Goal: Task Accomplishment & Management: Complete application form

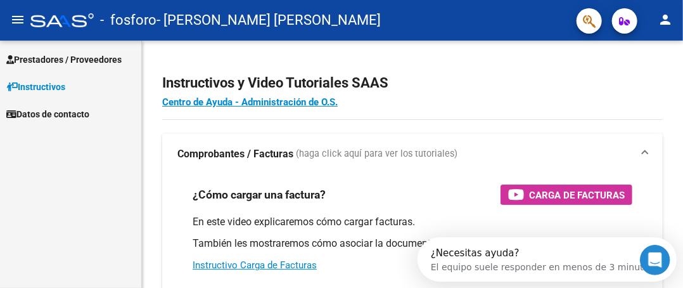
click at [76, 58] on span "Prestadores / Proveedores" at bounding box center [63, 60] width 115 height 14
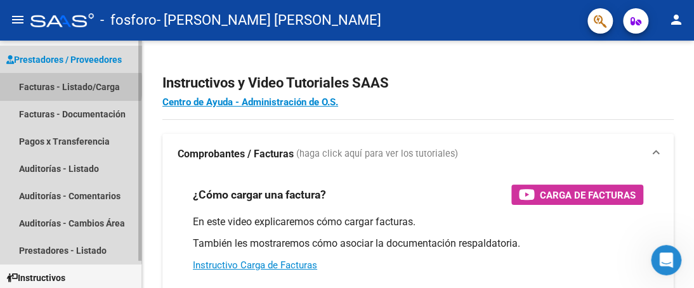
click at [68, 86] on link "Facturas - Listado/Carga" at bounding box center [70, 86] width 141 height 27
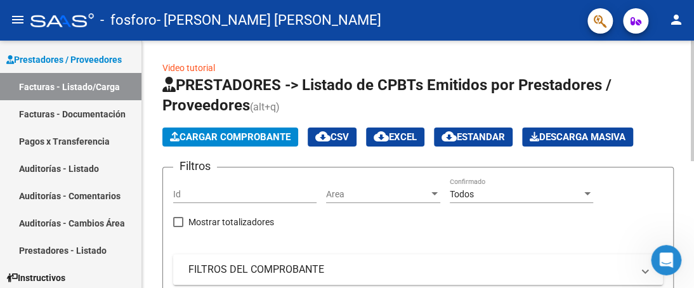
click at [195, 134] on span "Cargar Comprobante" at bounding box center [230, 136] width 120 height 11
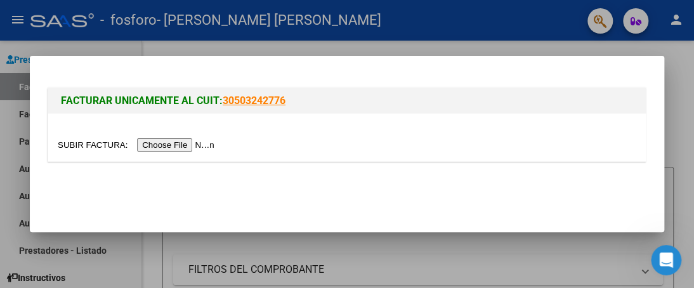
click at [179, 143] on input "file" at bounding box center [138, 144] width 160 height 13
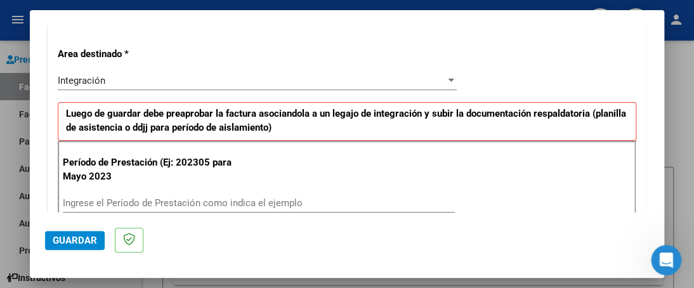
scroll to position [317, 0]
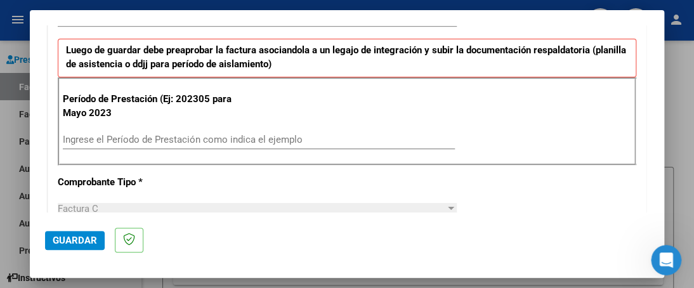
click at [220, 136] on input "Ingrese el Período de Prestación como indica el ejemplo" at bounding box center [259, 139] width 392 height 11
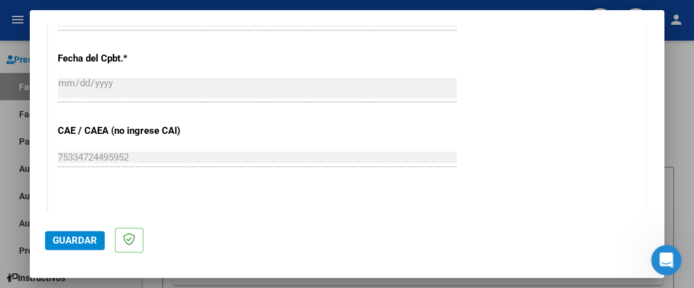
scroll to position [761, 0]
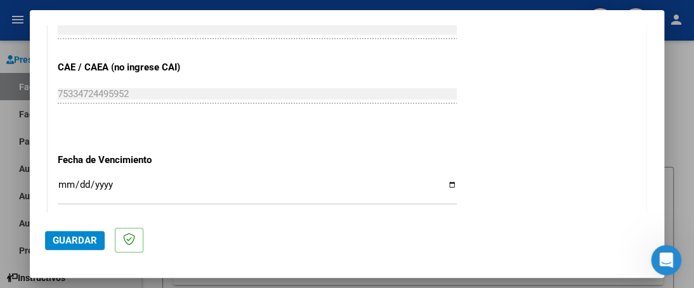
type input "202507"
click at [443, 186] on input "Ingresar la fecha" at bounding box center [257, 189] width 399 height 20
type input "[DATE]"
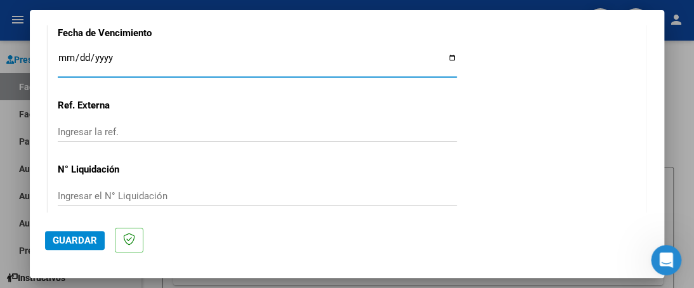
scroll to position [941, 0]
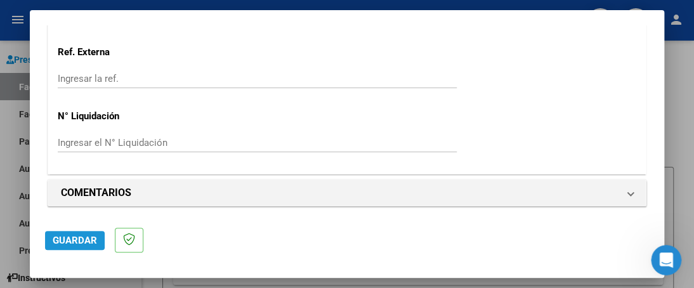
click at [79, 236] on span "Guardar" at bounding box center [75, 240] width 44 height 11
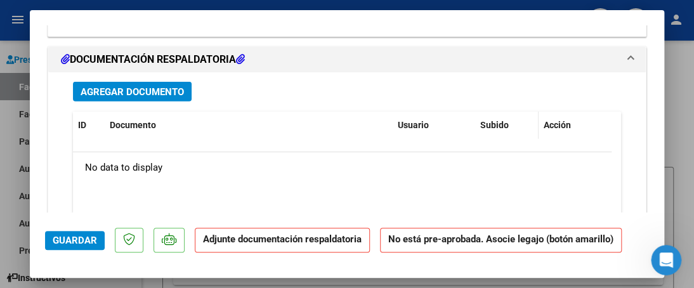
scroll to position [1141, 0]
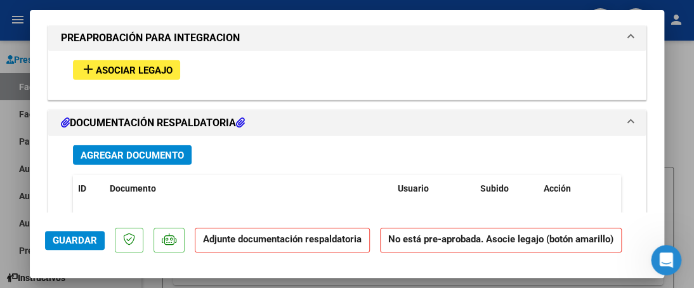
click at [136, 67] on span "Asociar Legajo" at bounding box center [134, 70] width 77 height 11
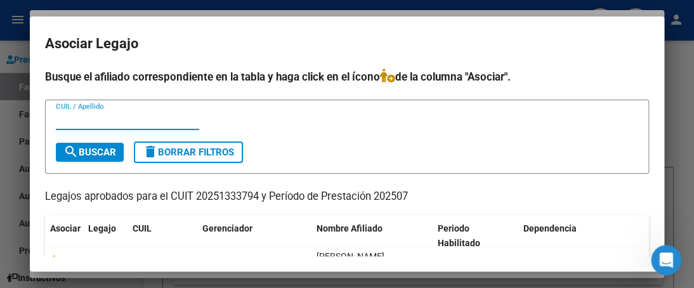
scroll to position [56, 0]
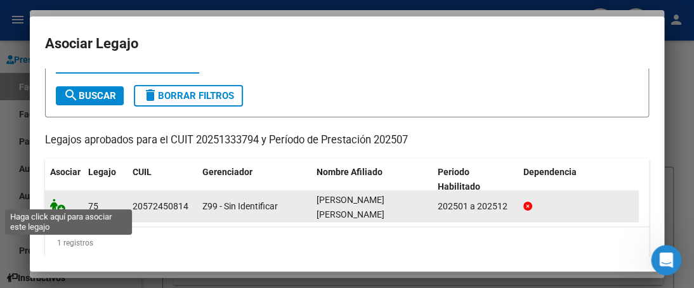
click at [55, 199] on icon at bounding box center [57, 205] width 15 height 14
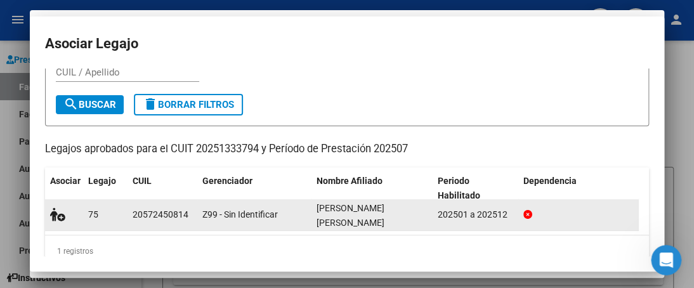
scroll to position [0, 0]
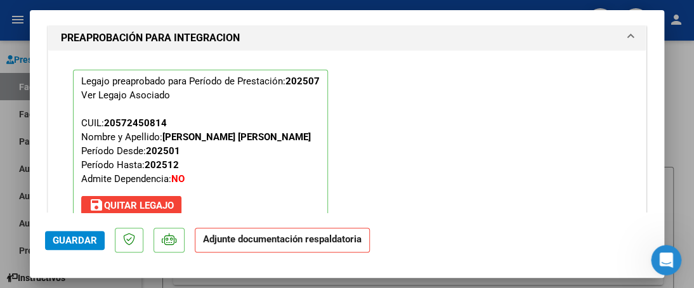
click at [79, 244] on span "Guardar" at bounding box center [75, 240] width 44 height 11
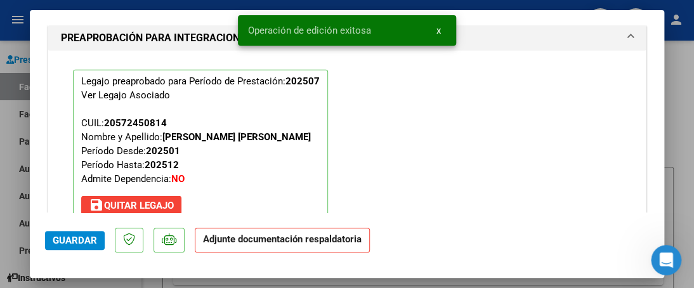
scroll to position [1428, 0]
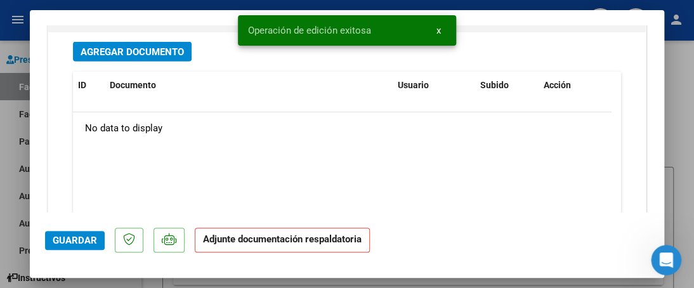
click at [146, 46] on span "Agregar Documento" at bounding box center [132, 51] width 103 height 11
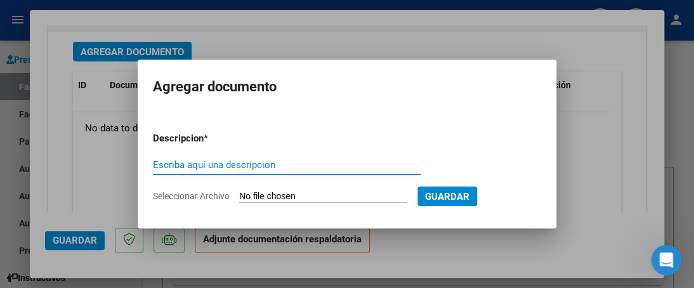
click at [219, 167] on input "Escriba aquí una descripcion" at bounding box center [287, 164] width 268 height 11
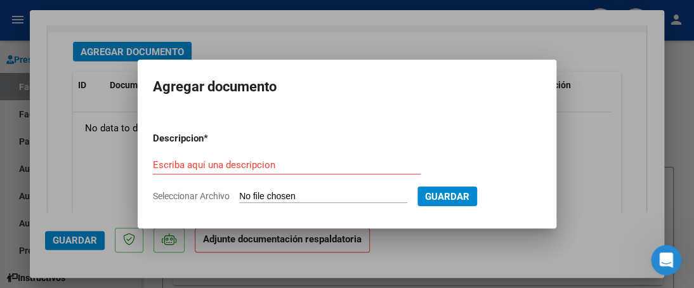
click at [266, 192] on input "Seleccionar Archivo" at bounding box center [323, 197] width 168 height 12
type input "C:\fakepath\PLANILLAMIQUEAS [PERSON_NAME] 372 [PERSON_NAME] 25.pdf"
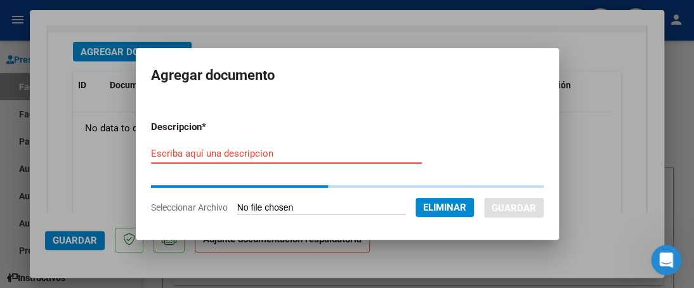
click at [260, 154] on input "Escriba aquí una descripcion" at bounding box center [286, 153] width 271 height 11
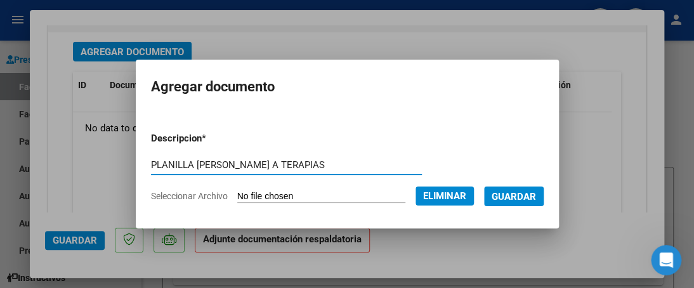
type input "PLANILLA [PERSON_NAME] A TERAPIAS"
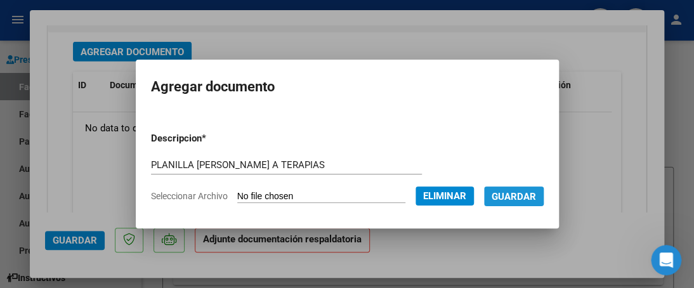
click at [522, 196] on span "Guardar" at bounding box center [513, 196] width 44 height 11
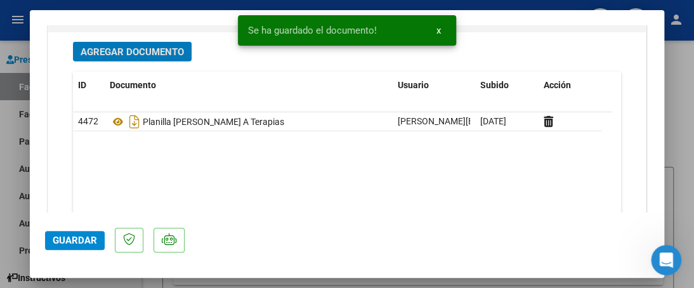
click at [72, 242] on span "Guardar" at bounding box center [75, 240] width 44 height 11
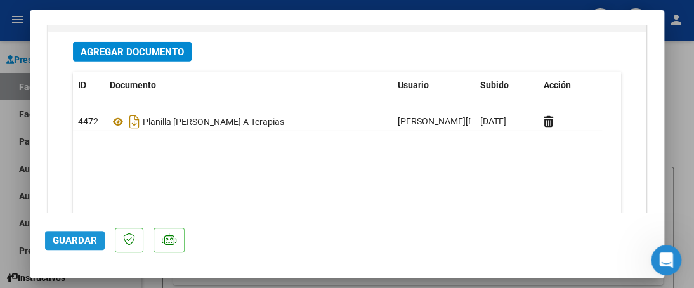
click at [57, 235] on span "Guardar" at bounding box center [75, 240] width 44 height 11
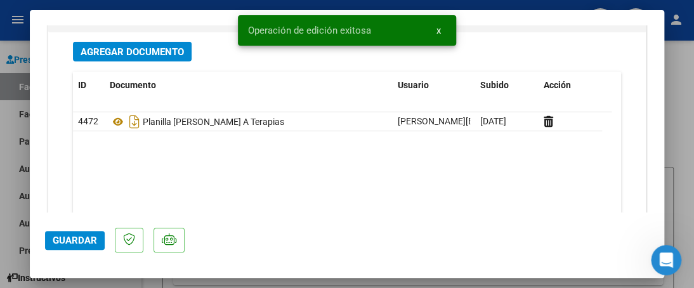
click at [8, 200] on div at bounding box center [347, 144] width 694 height 288
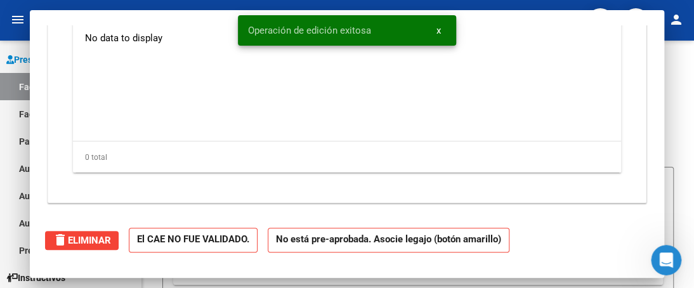
scroll to position [0, 0]
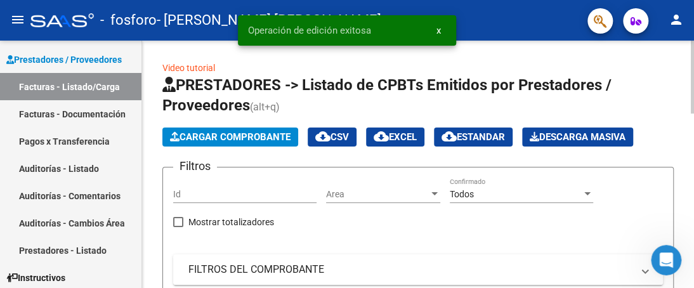
click at [190, 138] on span "Cargar Comprobante" at bounding box center [230, 136] width 120 height 11
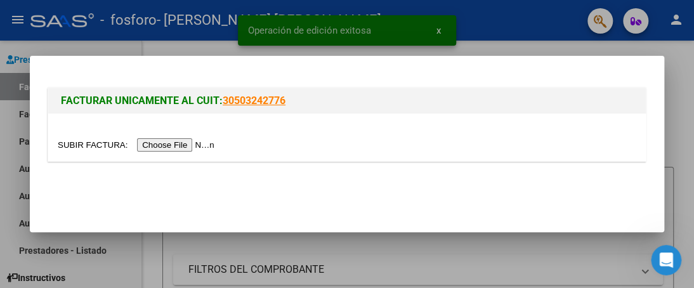
click at [203, 146] on input "file" at bounding box center [138, 144] width 160 height 13
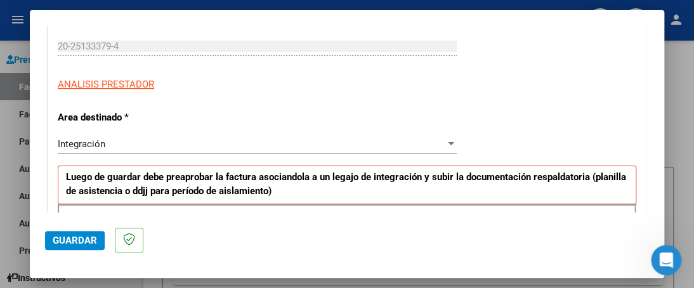
scroll to position [317, 0]
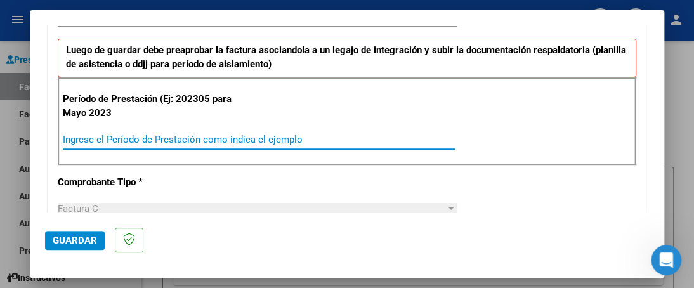
click at [218, 143] on input "Ingrese el Período de Prestación como indica el ejemplo" at bounding box center [259, 139] width 392 height 11
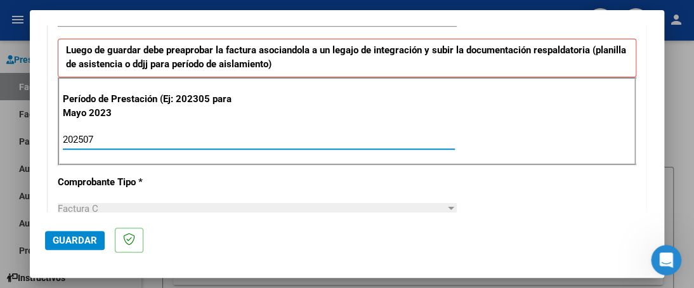
type input "202507"
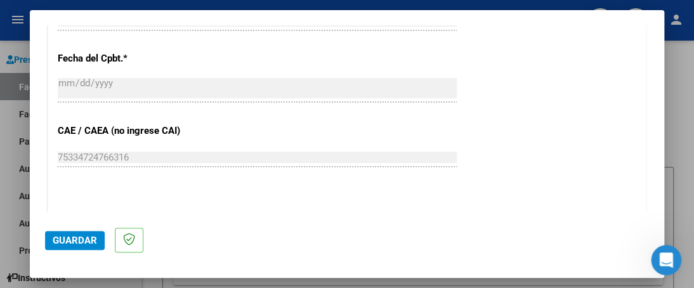
scroll to position [761, 0]
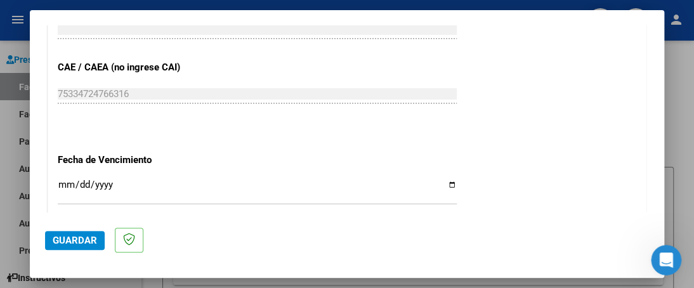
click at [444, 184] on input "Ingresar la fecha" at bounding box center [257, 189] width 399 height 20
type input "[DATE]"
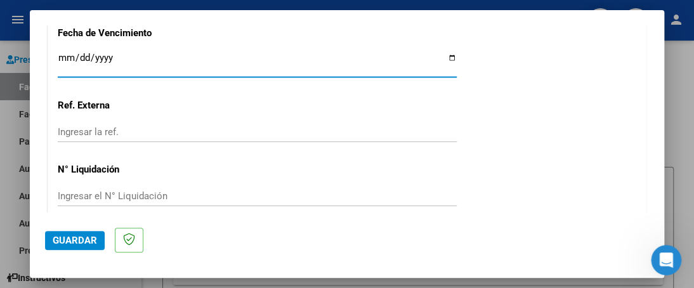
scroll to position [941, 0]
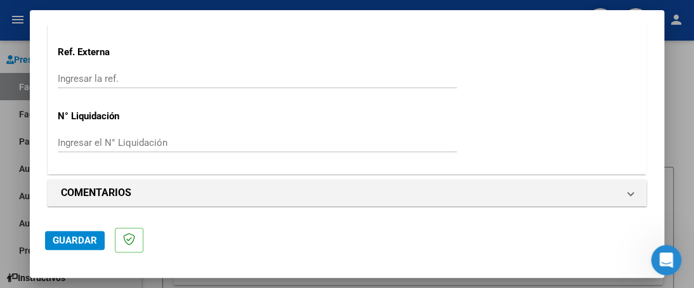
click at [58, 243] on span "Guardar" at bounding box center [75, 240] width 44 height 11
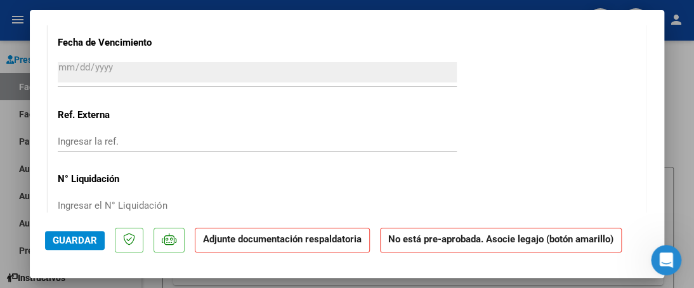
scroll to position [1141, 0]
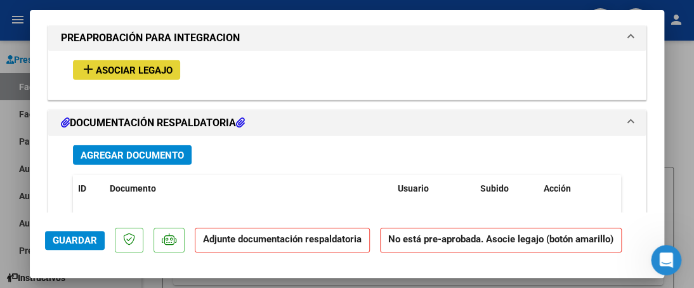
click at [147, 68] on span "Asociar Legajo" at bounding box center [134, 70] width 77 height 11
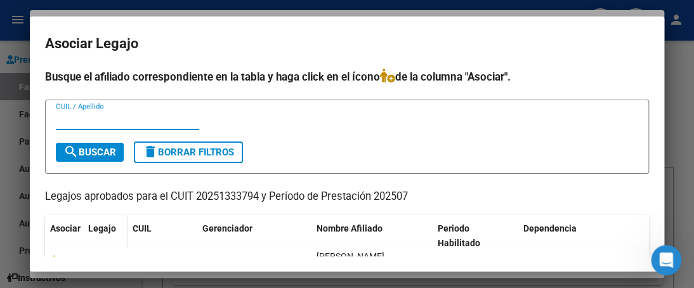
scroll to position [56, 0]
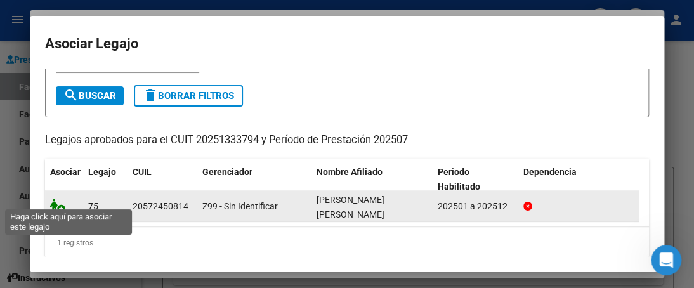
click at [56, 198] on icon at bounding box center [57, 205] width 15 height 14
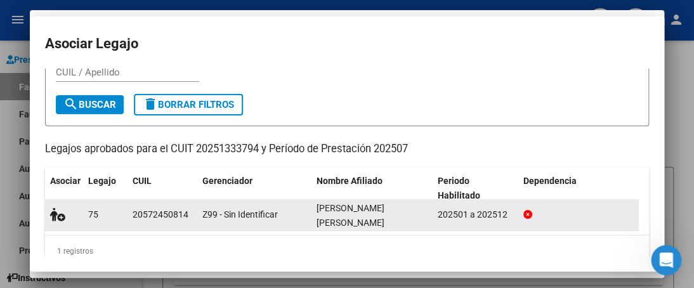
scroll to position [0, 0]
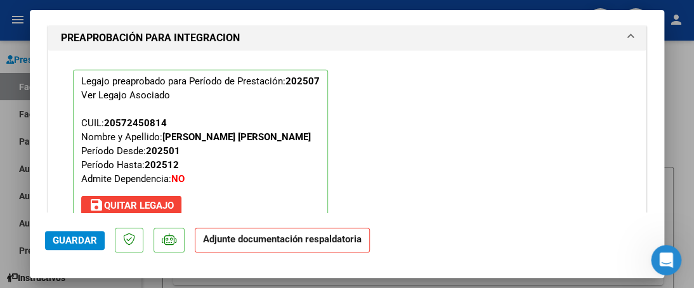
click at [79, 240] on span "Guardar" at bounding box center [75, 240] width 44 height 11
click at [13, 162] on div at bounding box center [347, 144] width 694 height 288
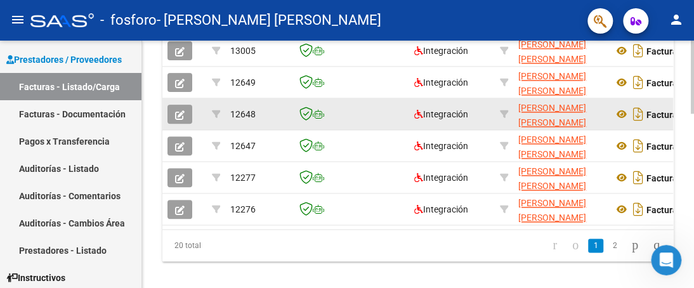
scroll to position [593, 0]
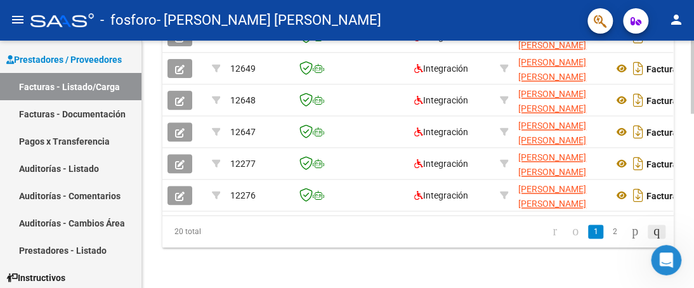
click at [653, 233] on icon "go to last page" at bounding box center [656, 230] width 10 height 15
click at [653, 233] on div "20 total 1 2" at bounding box center [417, 232] width 511 height 32
click at [570, 233] on icon "go to previous page" at bounding box center [575, 230] width 10 height 15
click at [550, 231] on icon "go to first page" at bounding box center [554, 230] width 8 height 15
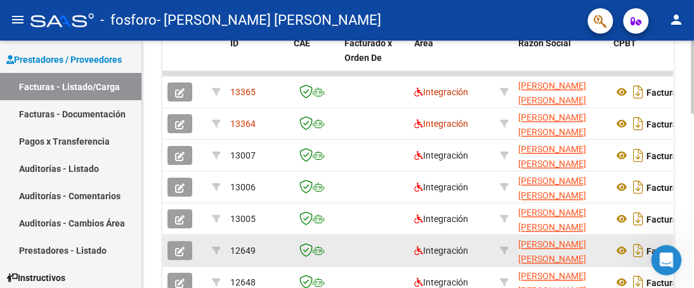
scroll to position [16, 0]
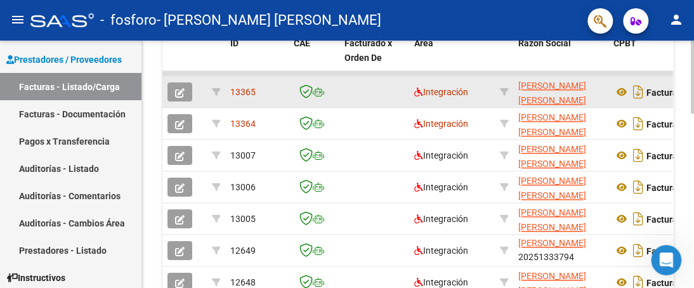
click at [179, 92] on icon "button" at bounding box center [180, 93] width 10 height 10
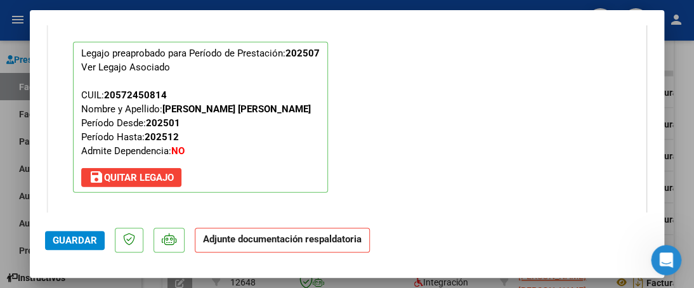
scroll to position [1331, 0]
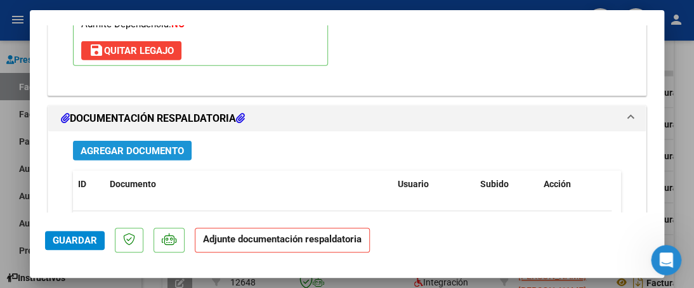
click at [138, 152] on span "Agregar Documento" at bounding box center [132, 150] width 103 height 11
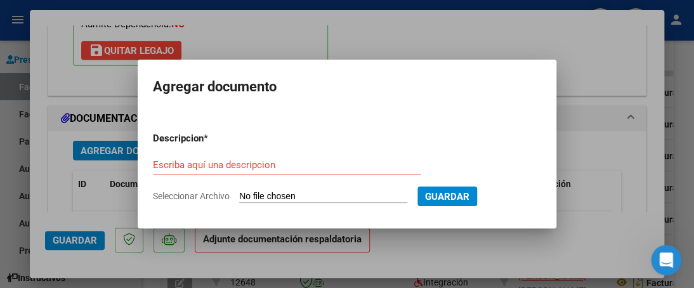
click at [275, 195] on input "Seleccionar Archivo" at bounding box center [323, 197] width 168 height 12
type input "C:\fakepath\PLANILLA [PERSON_NAME] A [PERSON_NAME] 680 [PERSON_NAME] 25.pdf"
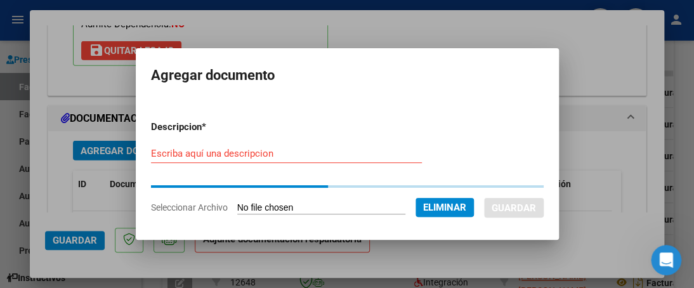
click at [243, 155] on div "Escriba aquí una descripcion" at bounding box center [286, 153] width 271 height 19
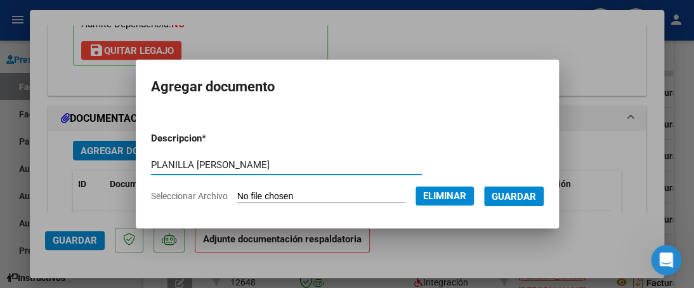
type input "PLANILLA [PERSON_NAME]"
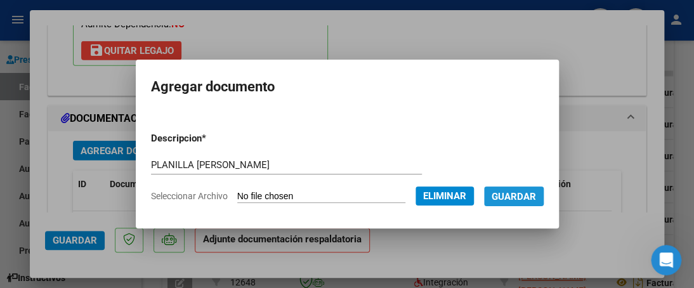
click at [523, 192] on span "Guardar" at bounding box center [513, 196] width 44 height 11
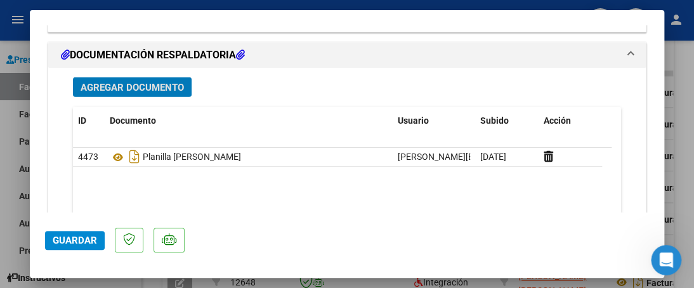
scroll to position [1517, 0]
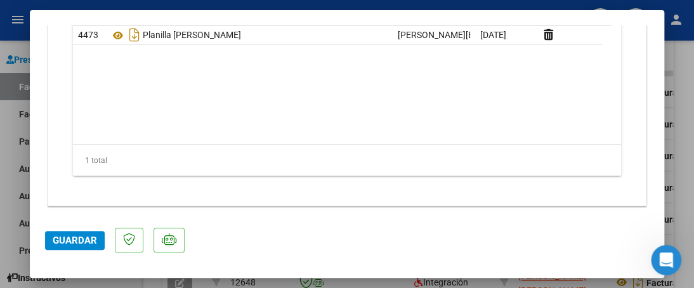
click at [3, 167] on div at bounding box center [347, 144] width 694 height 288
type input "$ 0,00"
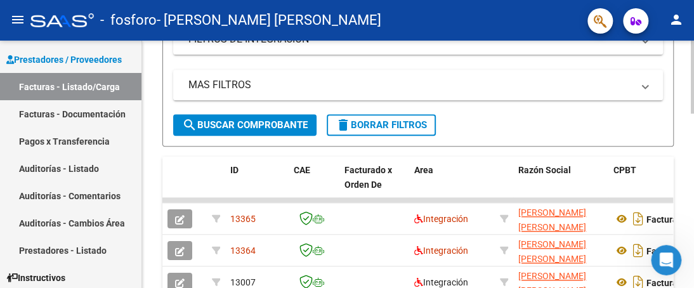
scroll to position [22, 0]
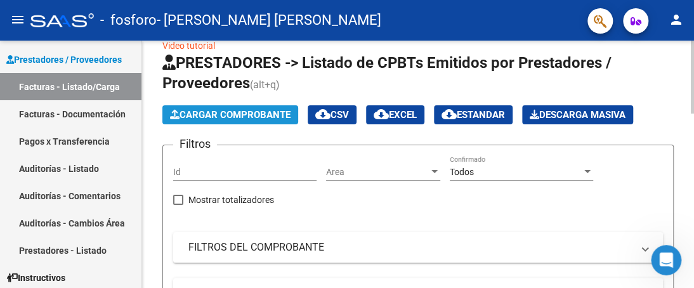
click at [279, 119] on span "Cargar Comprobante" at bounding box center [230, 114] width 120 height 11
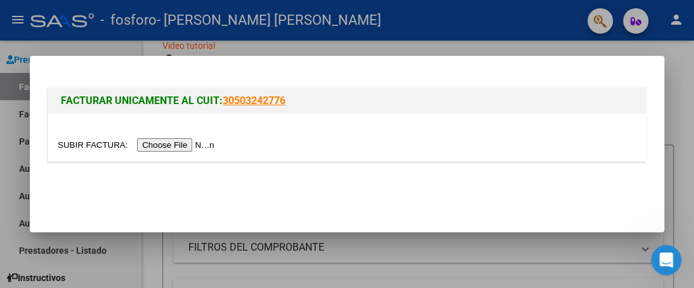
click at [195, 140] on input "file" at bounding box center [138, 144] width 160 height 13
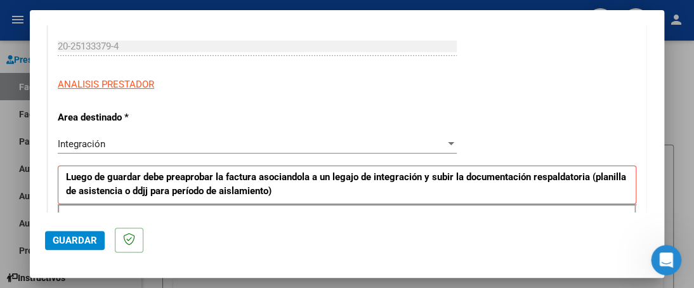
scroll to position [317, 0]
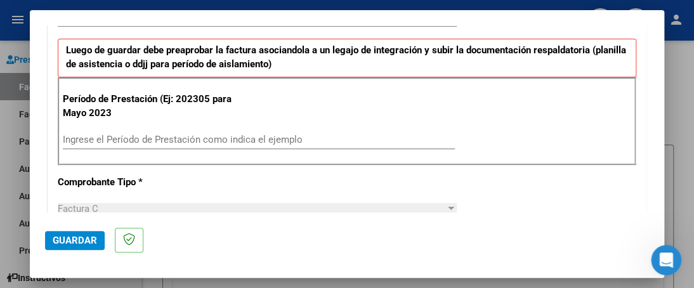
click at [195, 134] on input "Ingrese el Período de Prestación como indica el ejemplo" at bounding box center [259, 139] width 392 height 11
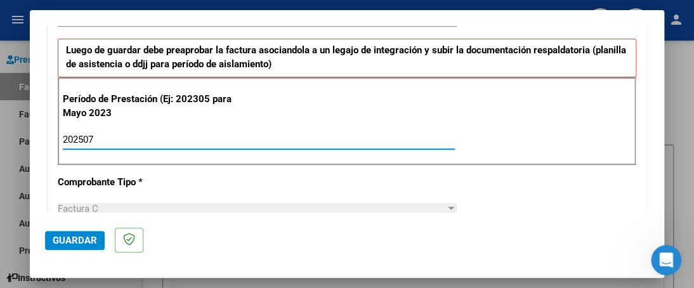
type input "202507"
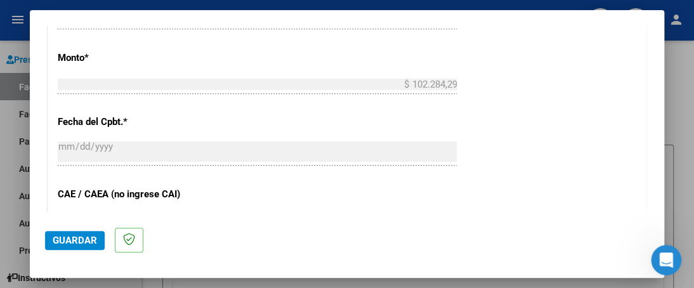
scroll to position [761, 0]
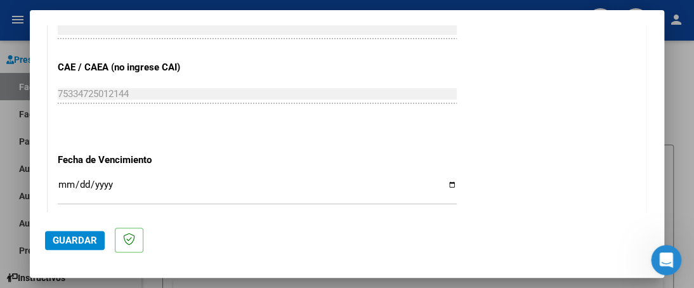
click at [447, 179] on input "Ingresar la fecha" at bounding box center [257, 189] width 399 height 20
type input "[DATE]"
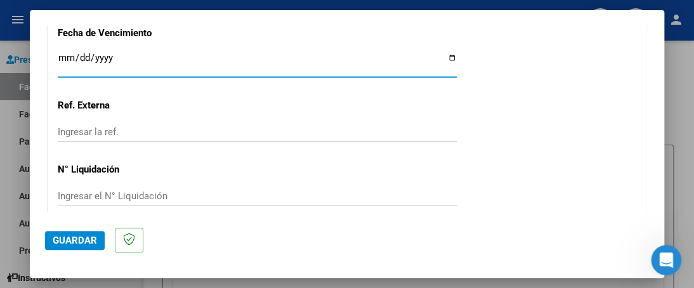
scroll to position [941, 0]
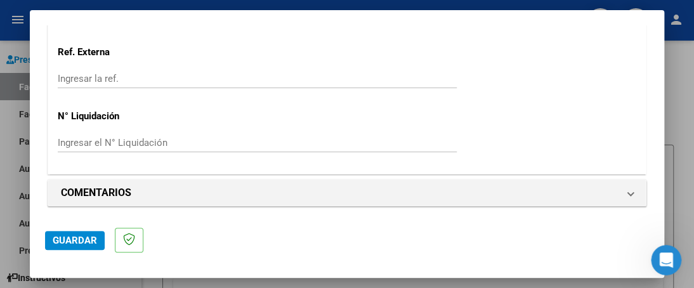
click at [68, 240] on span "Guardar" at bounding box center [75, 240] width 44 height 11
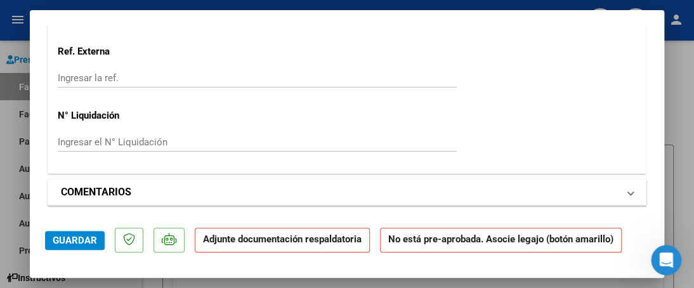
scroll to position [1141, 0]
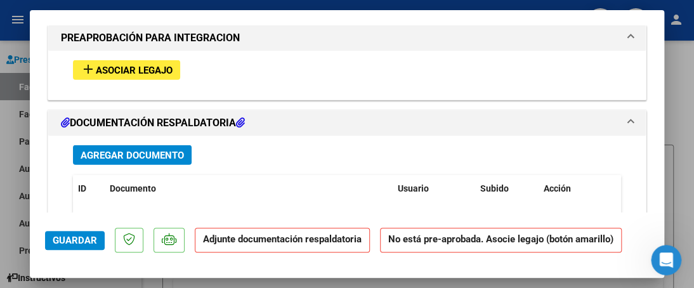
click at [133, 154] on span "Agregar Documento" at bounding box center [132, 155] width 103 height 11
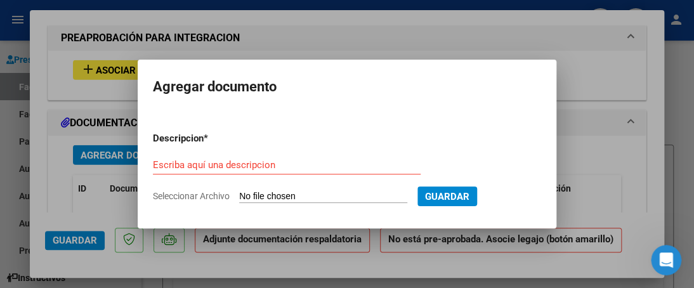
click at [280, 197] on input "Seleccionar Archivo" at bounding box center [323, 197] width 168 height 12
type input "C:\fakepath\PLANILLA [PERSON_NAME] A EZEIZA [PERSON_NAME] 25.pdf"
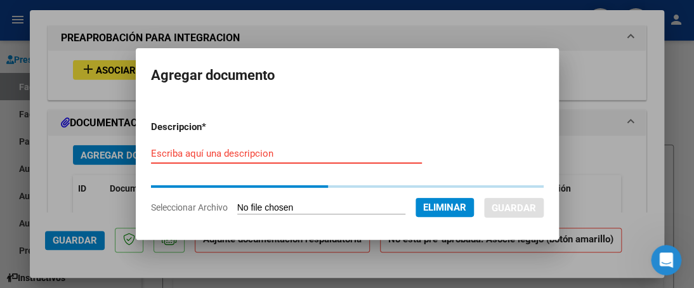
click at [283, 148] on input "Escriba aquí una descripcion" at bounding box center [286, 153] width 271 height 11
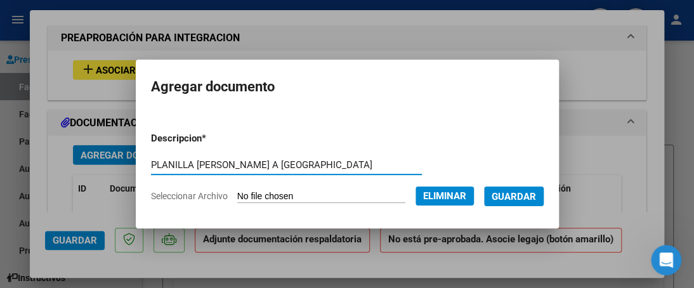
type input "PLANILLA [PERSON_NAME] A [GEOGRAPHIC_DATA]"
click at [533, 196] on span "Guardar" at bounding box center [513, 196] width 44 height 11
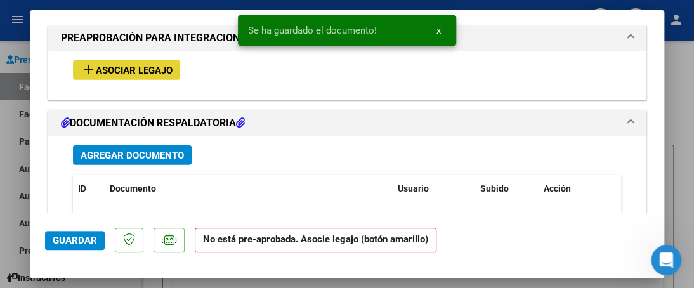
click at [145, 69] on span "Asociar Legajo" at bounding box center [134, 70] width 77 height 11
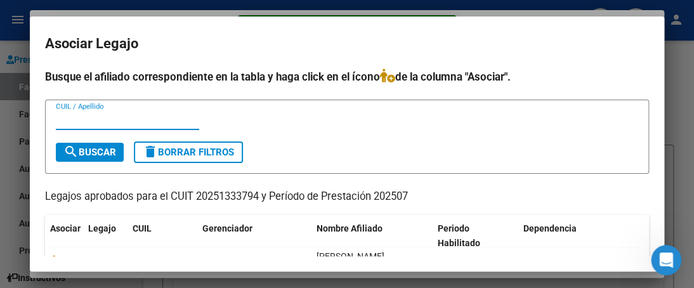
scroll to position [56, 0]
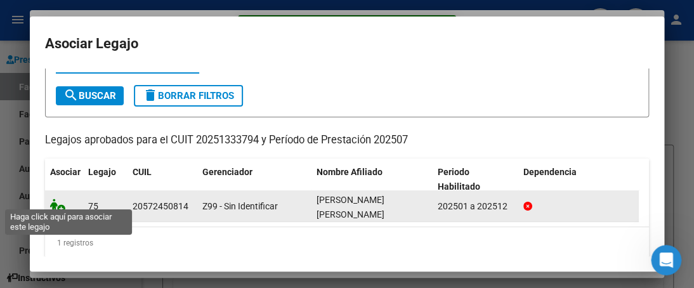
click at [57, 199] on icon at bounding box center [57, 205] width 15 height 14
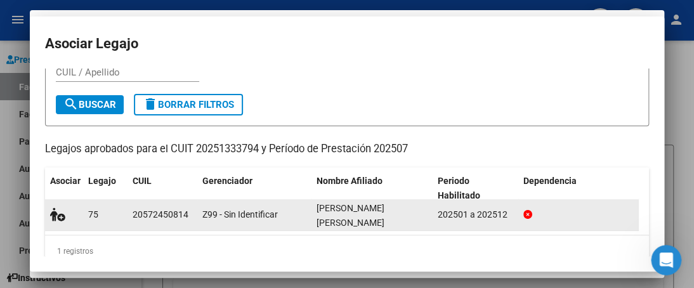
scroll to position [0, 0]
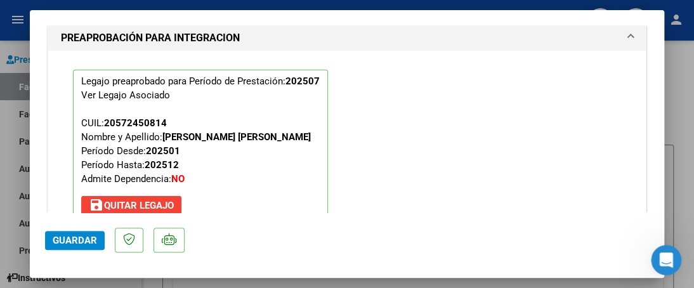
click at [77, 240] on span "Guardar" at bounding box center [75, 240] width 44 height 11
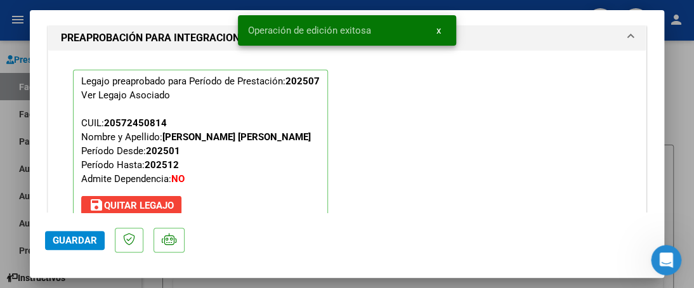
click at [674, 114] on div at bounding box center [347, 144] width 694 height 288
type input "$ 0,00"
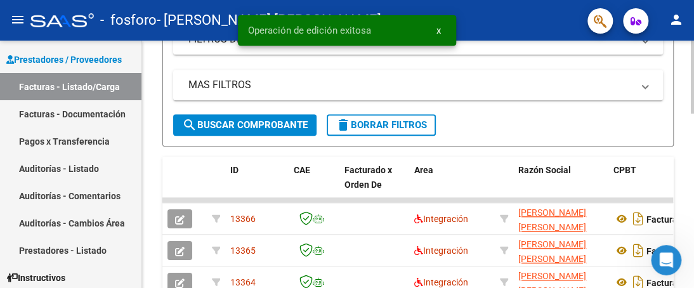
scroll to position [339, 0]
